Goal: Transaction & Acquisition: Purchase product/service

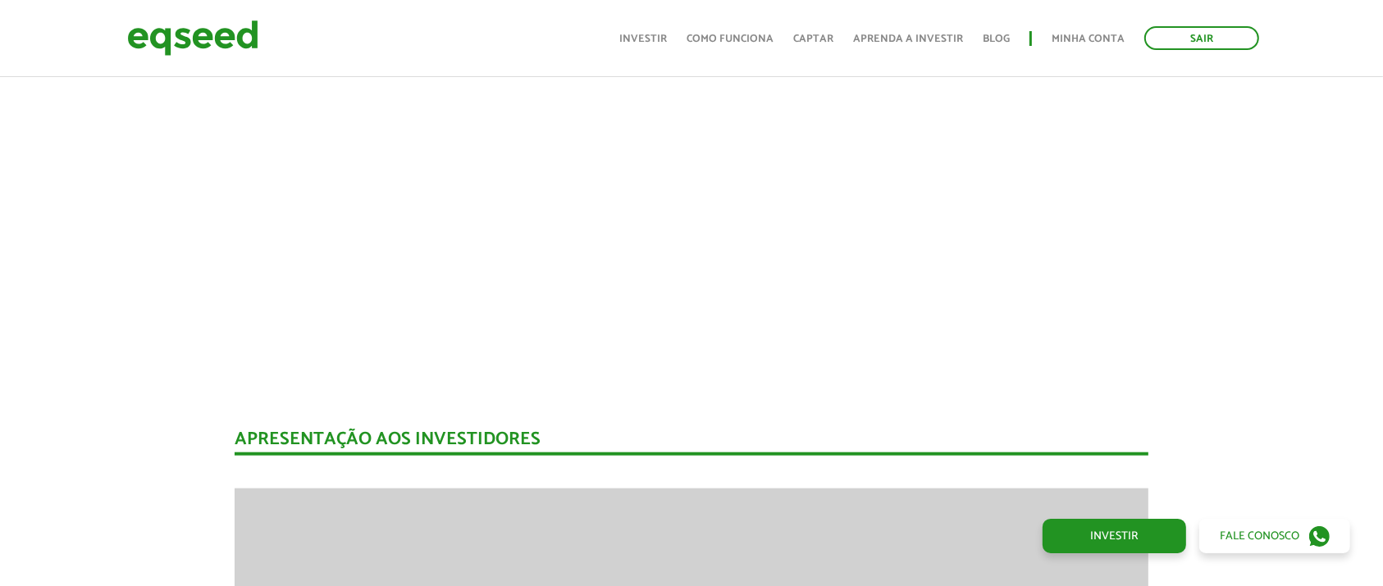
scroll to position [1736, 0]
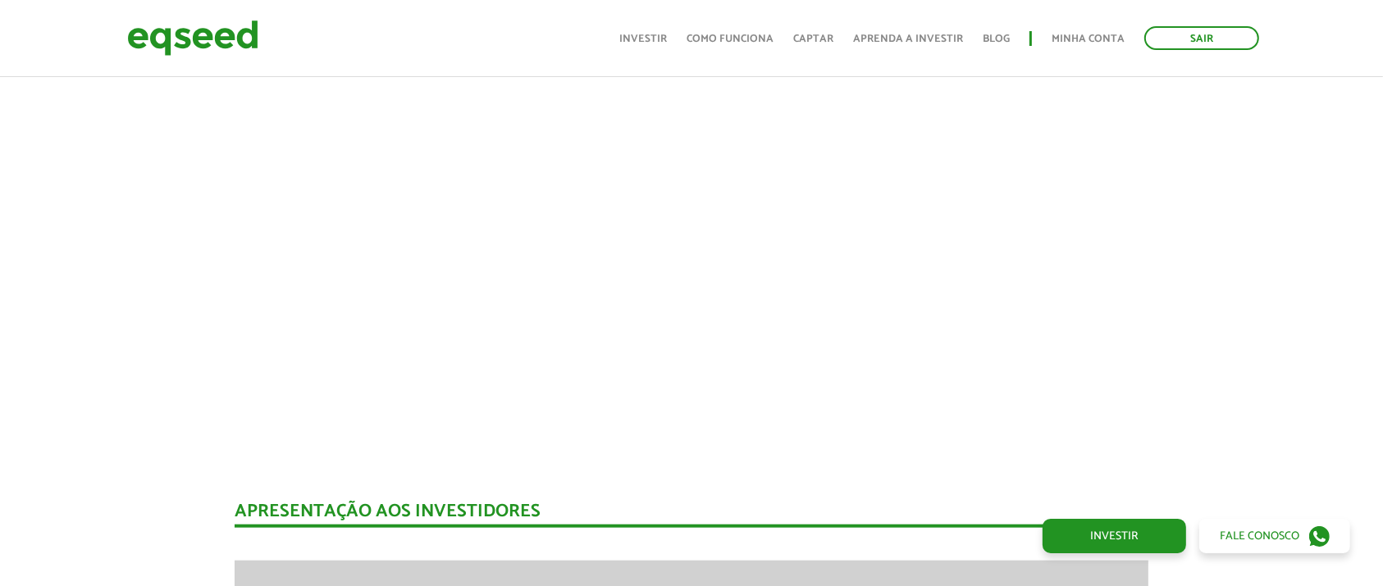
scroll to position [1517, 0]
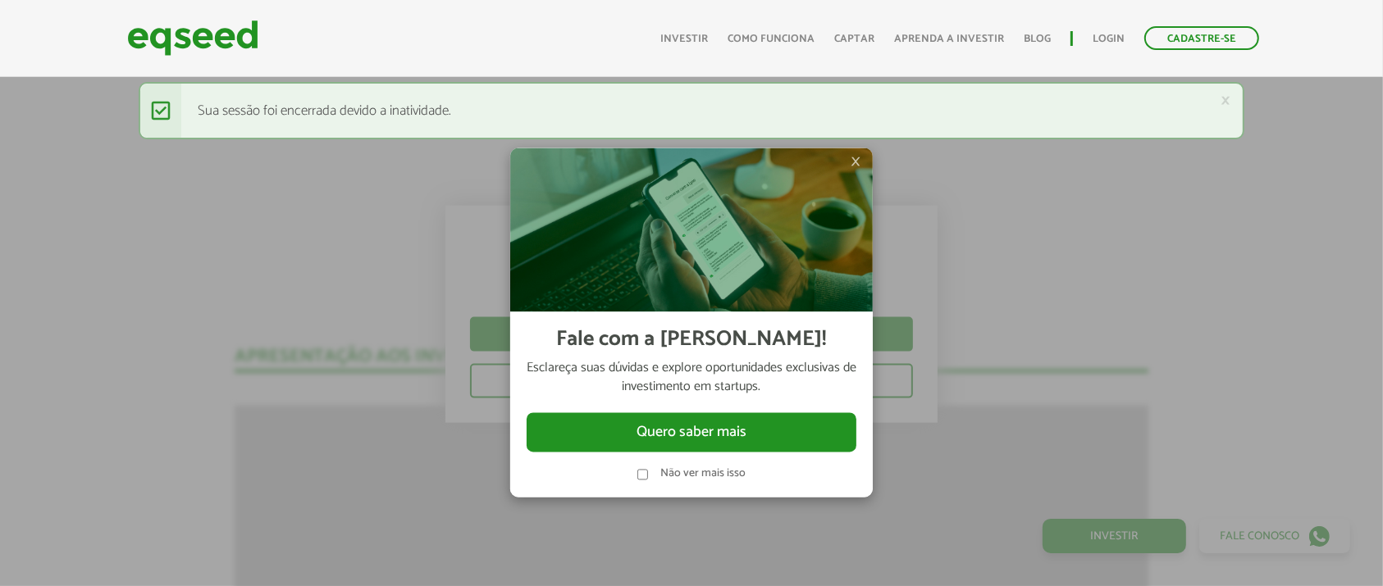
click at [856, 159] on span "×" at bounding box center [855, 162] width 10 height 20
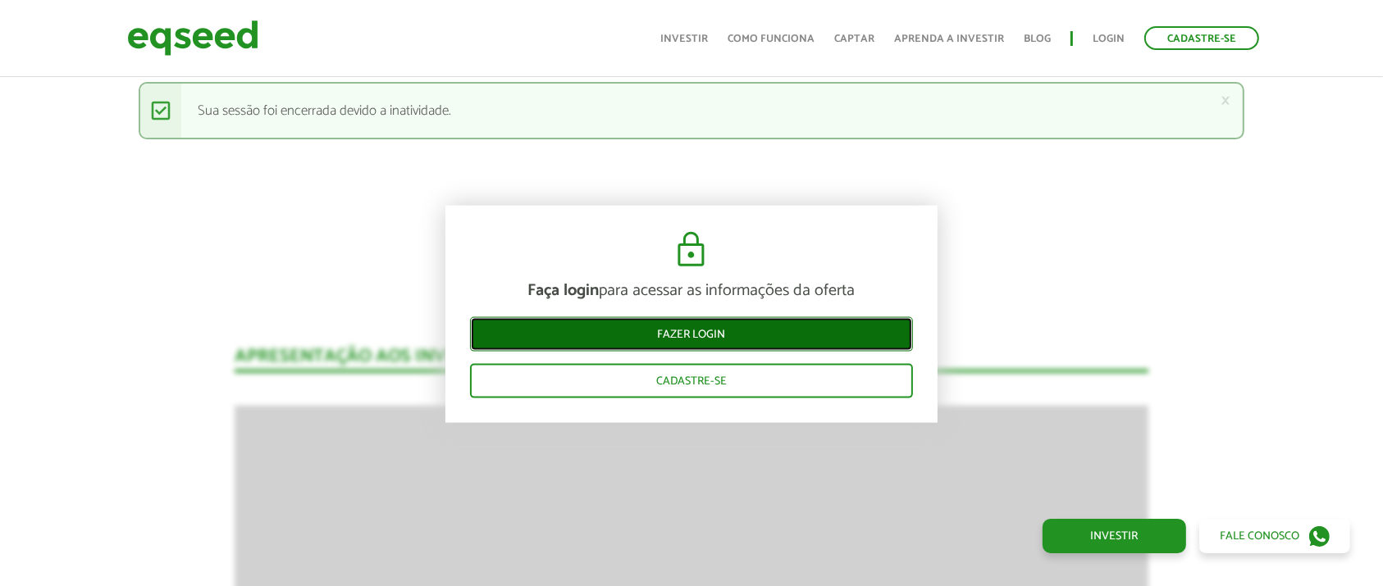
click at [783, 332] on link "Fazer login" at bounding box center [691, 334] width 443 height 34
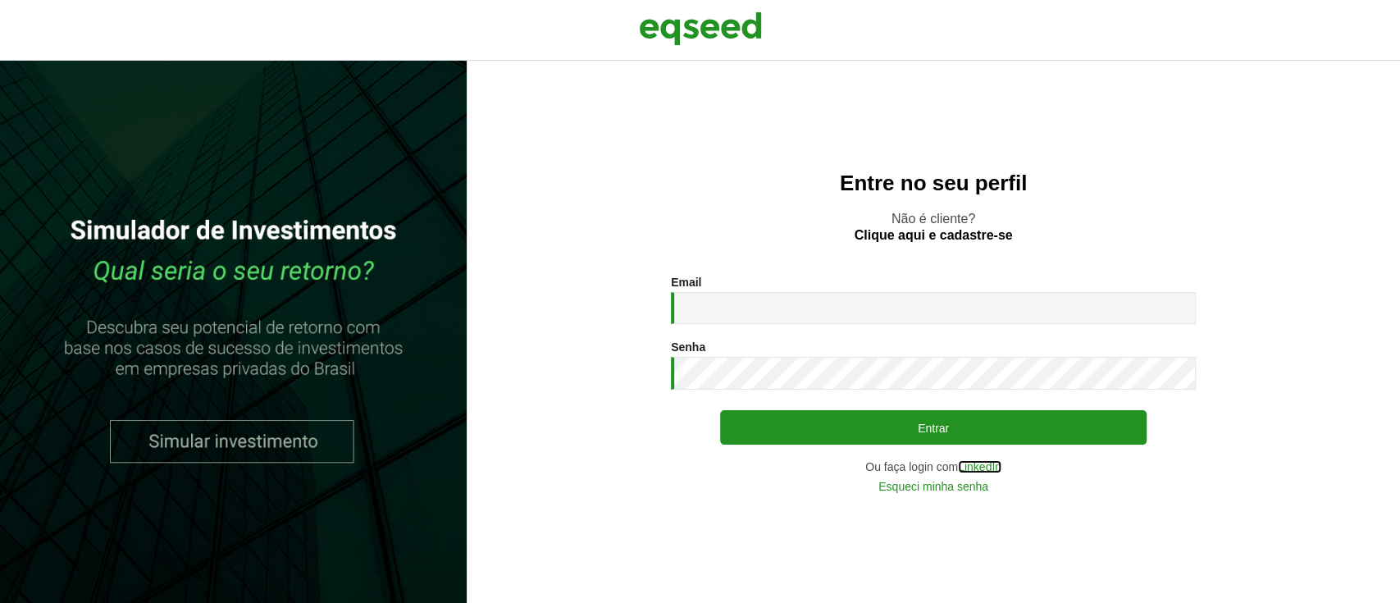
click at [988, 469] on link "LinkedIn" at bounding box center [979, 466] width 43 height 11
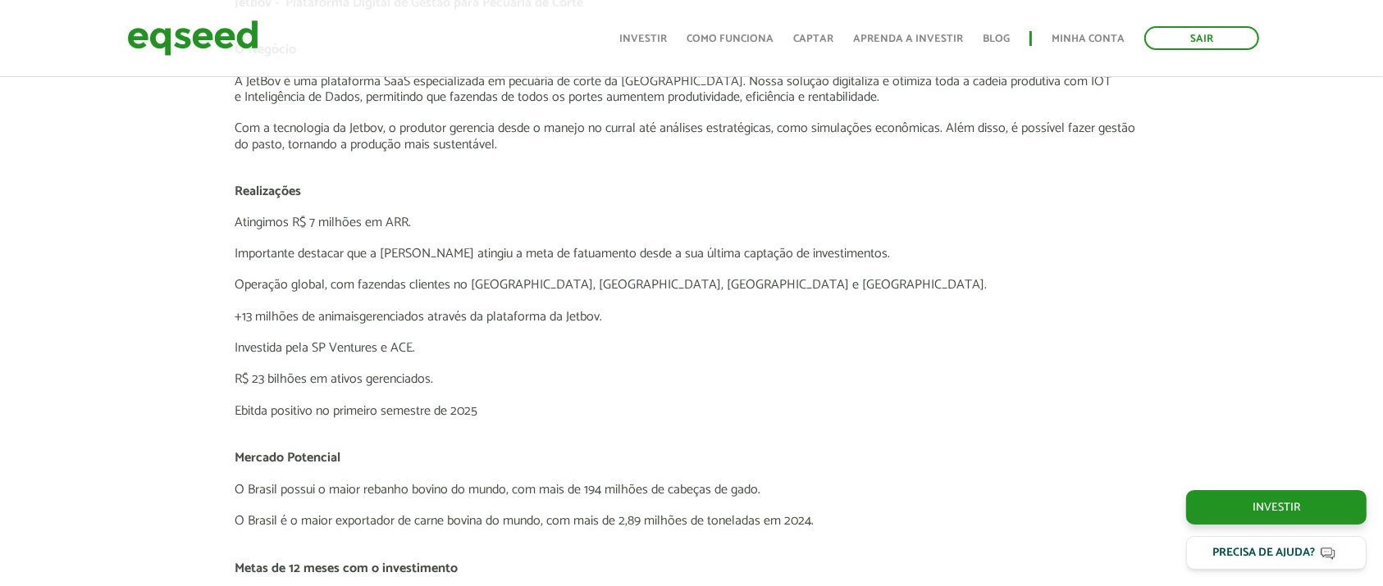
scroll to position [2985, 0]
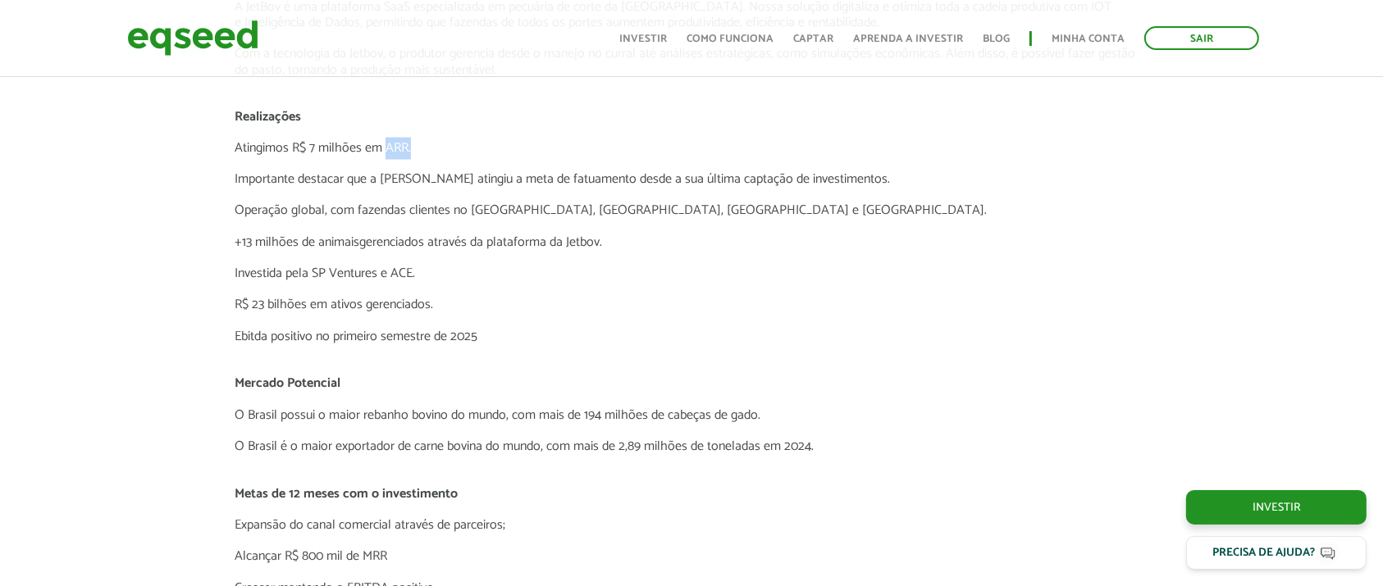
drag, startPoint x: 385, startPoint y: 148, endPoint x: 411, endPoint y: 153, distance: 26.7
click at [411, 153] on p "Atingimos R$ 7 milhões em ARR." at bounding box center [692, 149] width 914 height 16
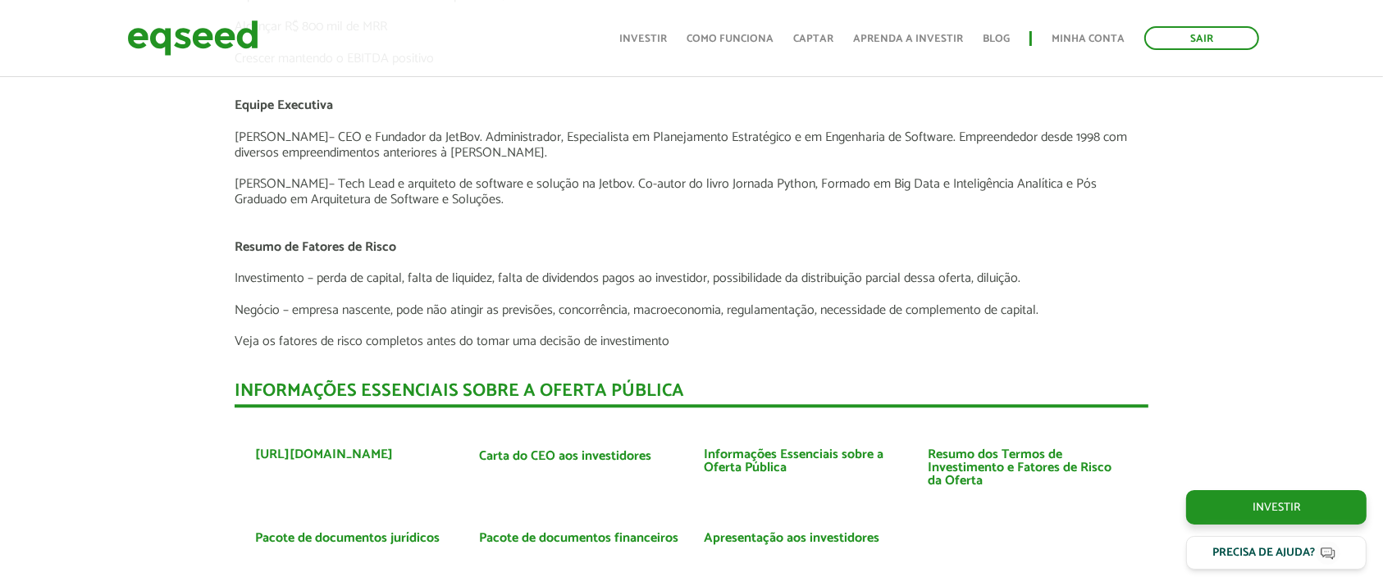
scroll to position [3532, 0]
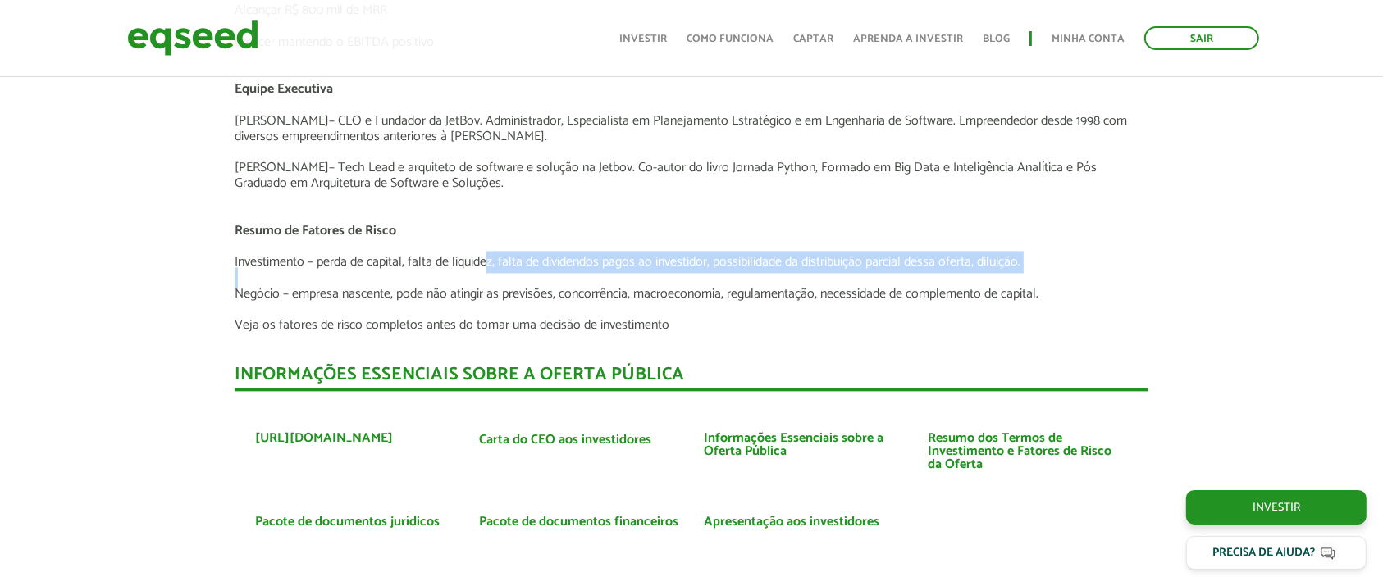
drag, startPoint x: 488, startPoint y: 259, endPoint x: 695, endPoint y: 279, distance: 208.4
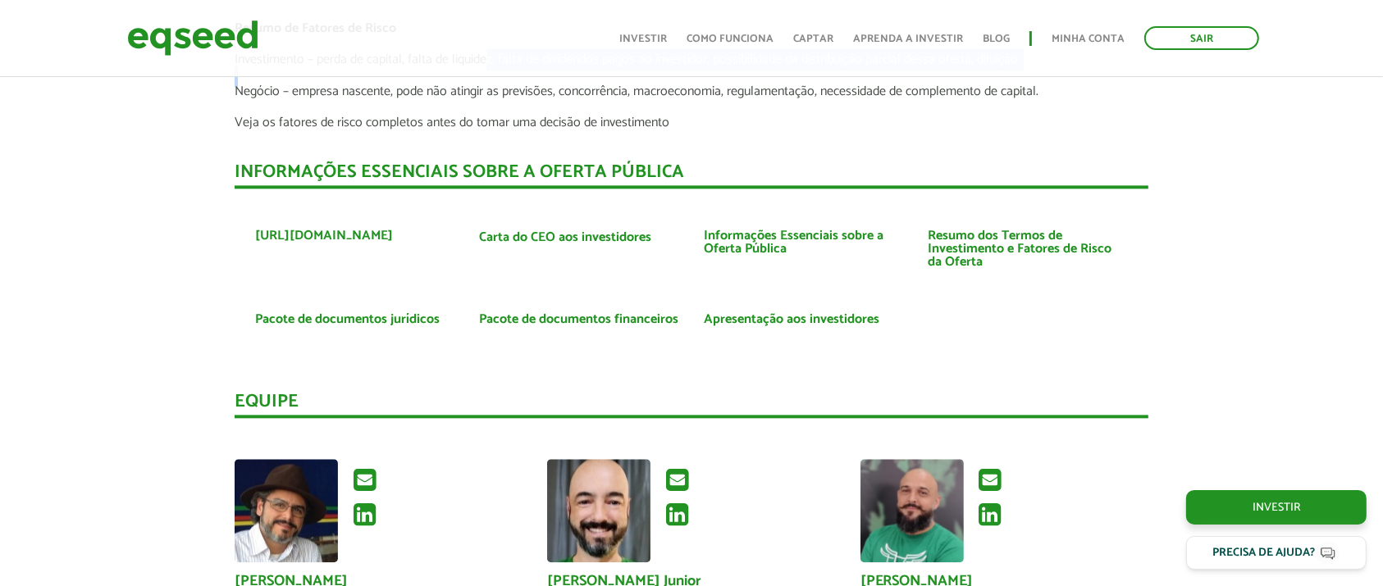
scroll to position [3751, 0]
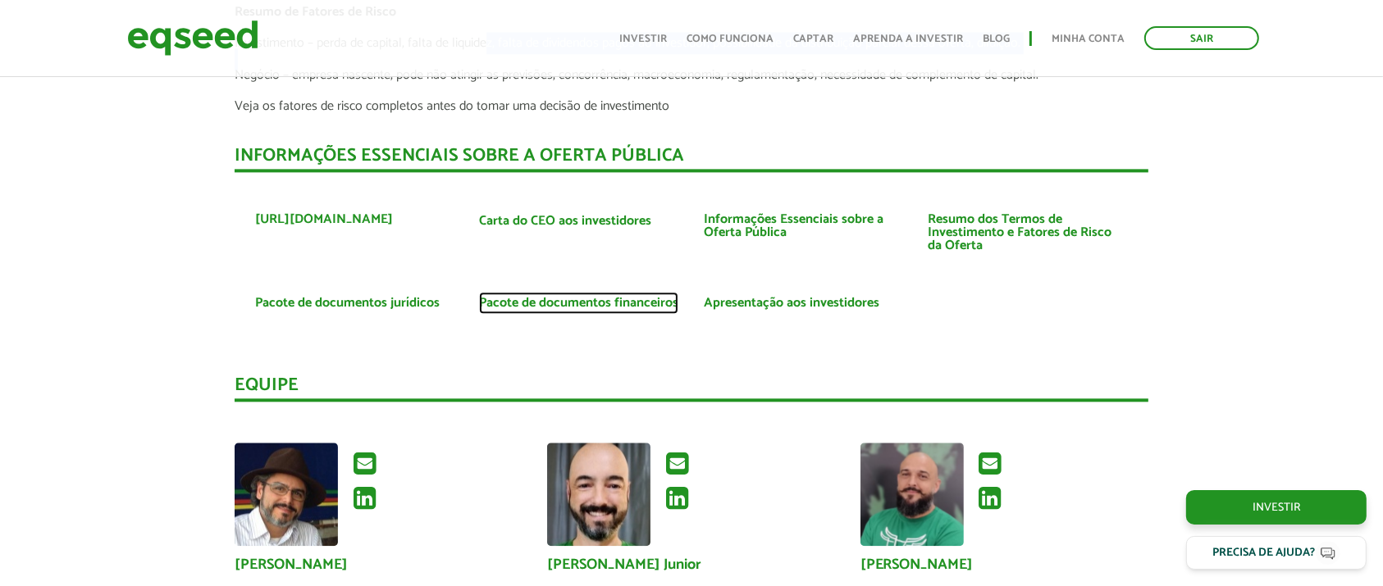
click at [626, 297] on link "Pacote de documentos financeiros" at bounding box center [578, 303] width 199 height 13
